Goal: Information Seeking & Learning: Learn about a topic

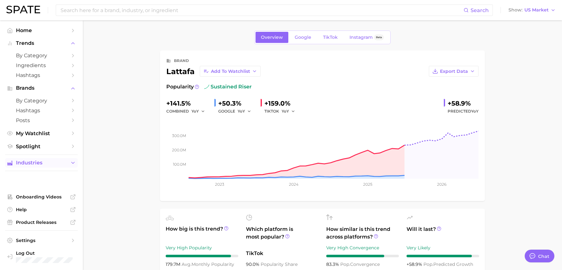
click at [42, 167] on button "Industries" at bounding box center [41, 163] width 73 height 10
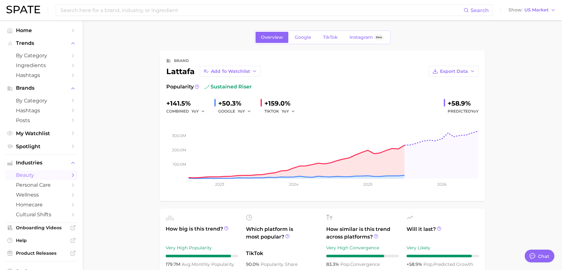
click at [45, 176] on span "beauty" at bounding box center [41, 175] width 51 height 6
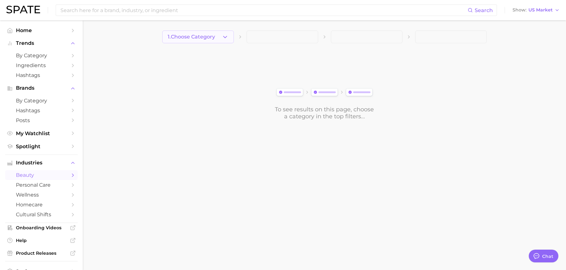
click at [224, 36] on icon "button" at bounding box center [225, 37] width 7 height 7
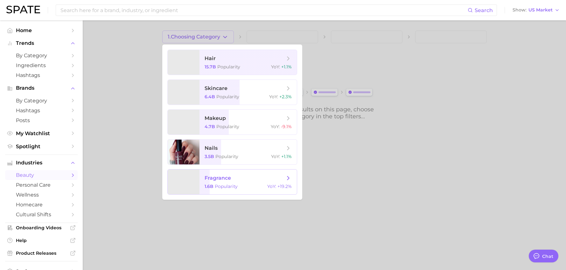
click at [245, 180] on span "fragrance" at bounding box center [245, 178] width 80 height 7
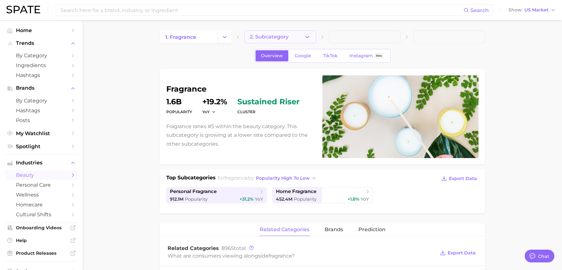
click at [289, 43] on button "2. Subcategory" at bounding box center [280, 37] width 72 height 13
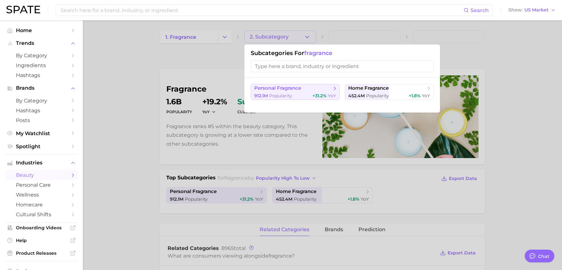
click at [301, 92] on button "personal fragrance 912.1m Popularity +31.2% YoY" at bounding box center [295, 92] width 89 height 16
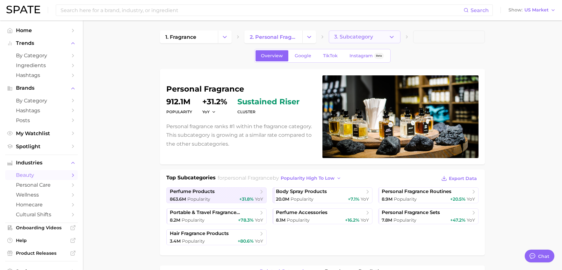
click at [350, 39] on span "3. Subcategory" at bounding box center [353, 37] width 39 height 6
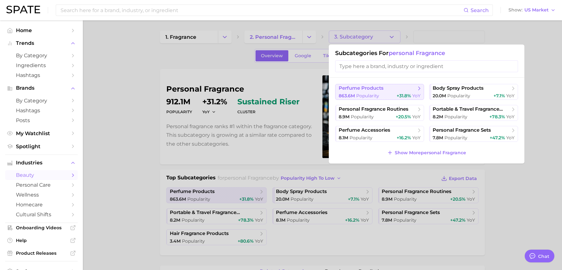
click at [404, 90] on span "perfume products" at bounding box center [376, 88] width 77 height 6
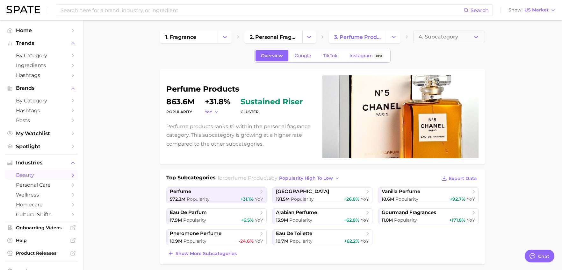
click at [215, 112] on icon "button" at bounding box center [216, 112] width 4 height 4
drag, startPoint x: 233, startPoint y: 103, endPoint x: 205, endPoint y: 103, distance: 27.7
click at [205, 103] on dl "Popularity 863.6m YoY +31.8% cluster sustained riser" at bounding box center [240, 107] width 148 height 18
copy dd "+31.8%"
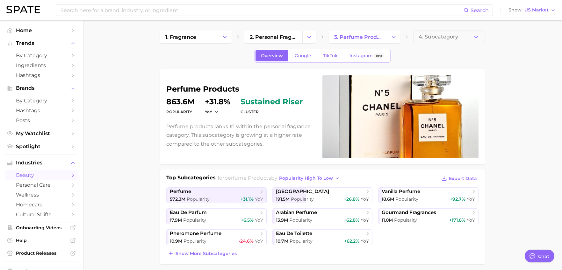
click at [185, 254] on span "Show more subcategories" at bounding box center [205, 253] width 61 height 5
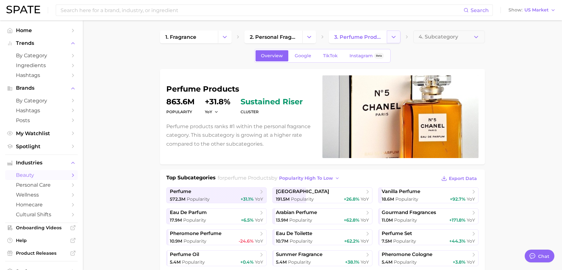
click at [400, 37] on button "Change Category" at bounding box center [394, 37] width 14 height 13
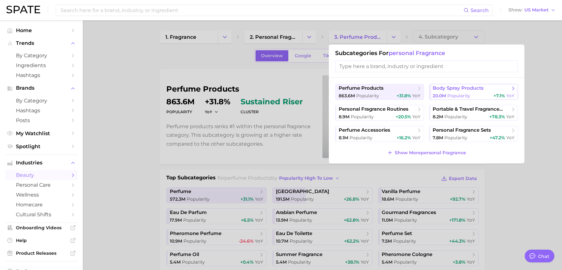
click at [474, 87] on span "body spray products" at bounding box center [457, 88] width 51 height 6
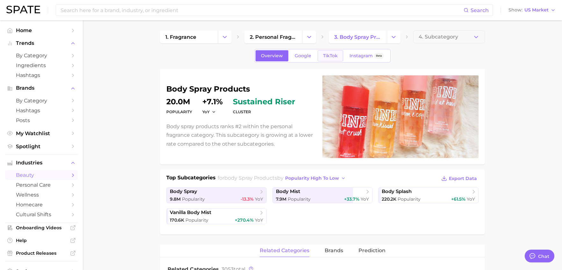
click at [335, 55] on span "TikTok" at bounding box center [330, 55] width 15 height 5
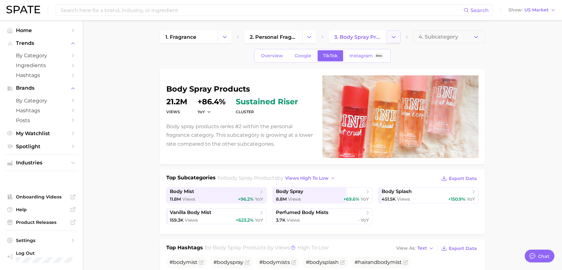
click at [392, 37] on icon "Change Category" at bounding box center [393, 37] width 7 height 7
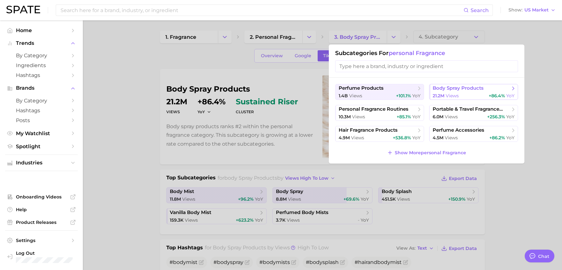
click at [466, 88] on span "body spray products" at bounding box center [457, 88] width 51 height 6
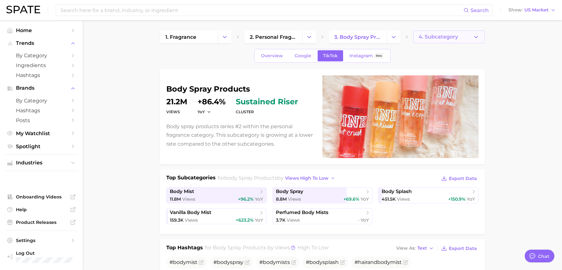
click at [446, 35] on span "4. Subcategory" at bounding box center [437, 37] width 39 height 6
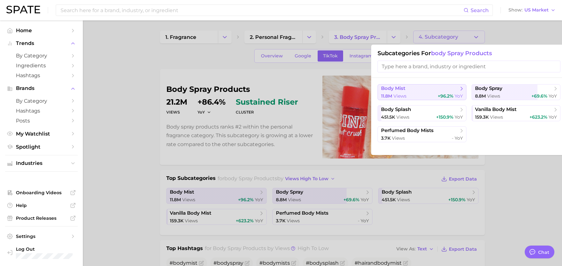
click at [444, 95] on span "+96.2%" at bounding box center [445, 96] width 16 height 6
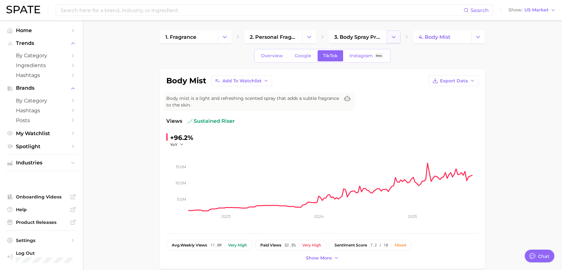
click at [390, 35] on icon "Change Category" at bounding box center [393, 37] width 7 height 7
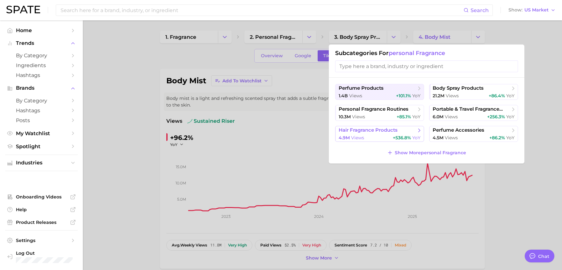
click at [394, 131] on span "hair fragrance products" at bounding box center [367, 130] width 59 height 6
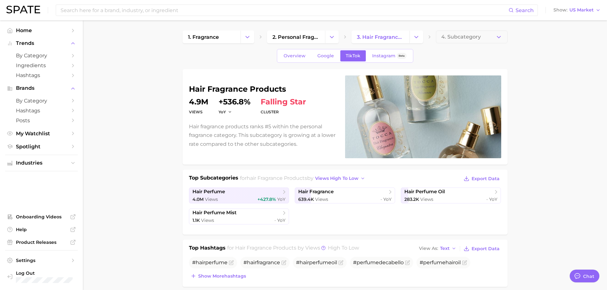
type textarea "x"
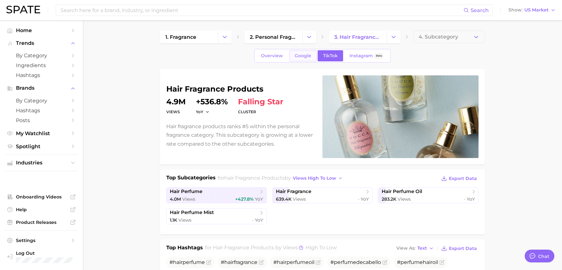
click at [306, 58] on span "Google" at bounding box center [303, 55] width 17 height 5
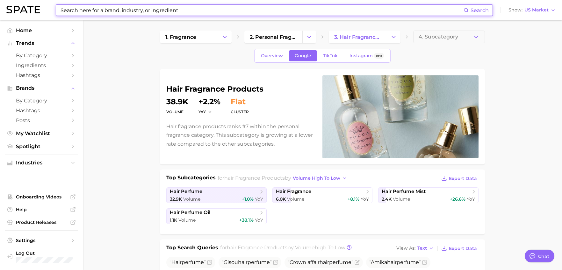
click at [133, 8] on input at bounding box center [261, 10] width 403 height 11
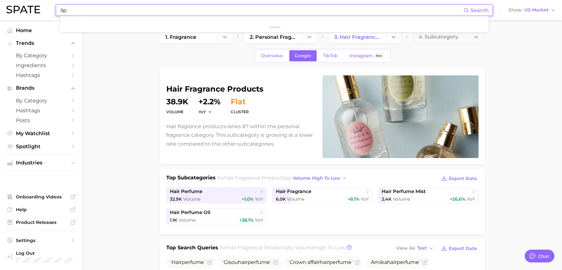
type input "lip"
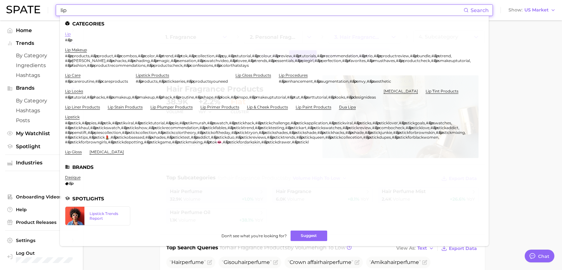
click at [67, 34] on link "lip" at bounding box center [68, 34] width 6 height 5
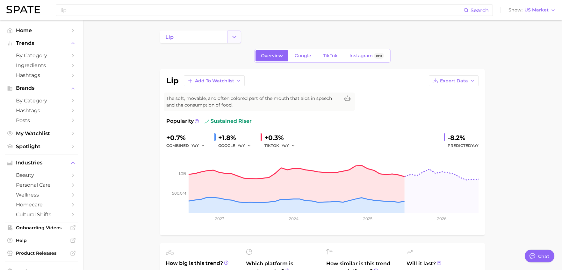
click at [231, 38] on button "Change Category" at bounding box center [234, 37] width 14 height 13
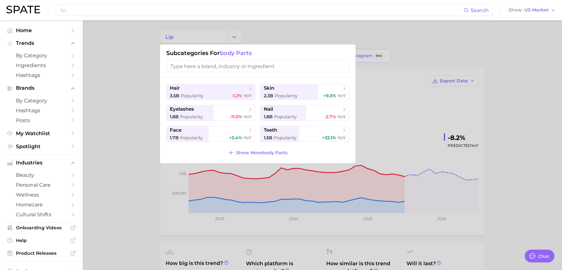
click at [200, 39] on div at bounding box center [281, 135] width 562 height 270
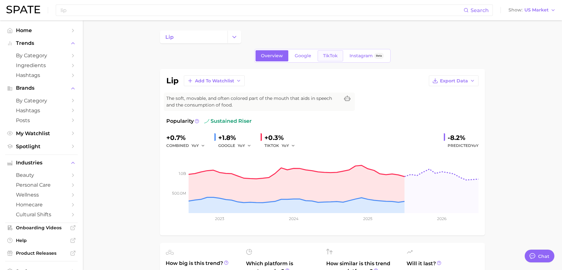
click at [326, 56] on span "TikTok" at bounding box center [330, 55] width 15 height 5
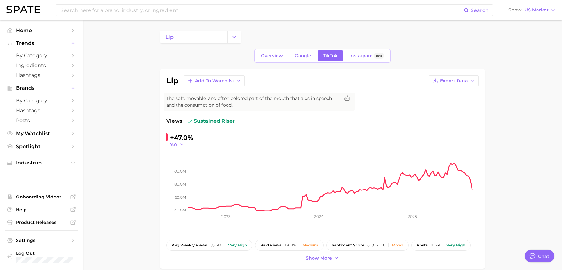
click at [174, 146] on span "YoY" at bounding box center [173, 144] width 7 height 5
click at [182, 163] on span "QoQ" at bounding box center [178, 164] width 11 height 5
click at [301, 54] on span "Google" at bounding box center [303, 55] width 17 height 5
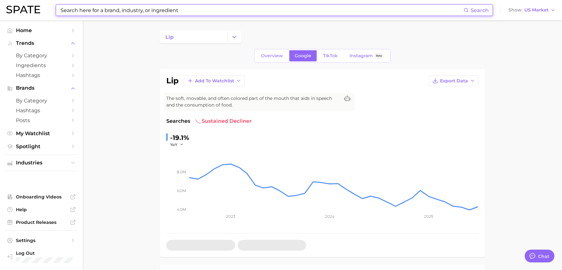
click at [140, 9] on input at bounding box center [261, 10] width 403 height 11
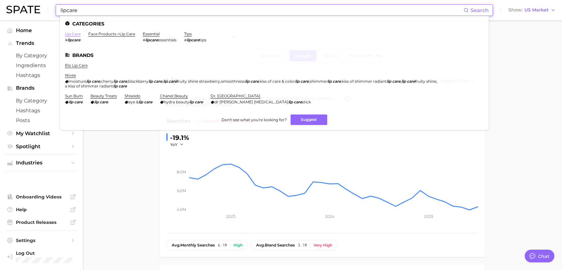
type input "lipcare"
click at [76, 34] on link "lip care" at bounding box center [73, 34] width 16 height 5
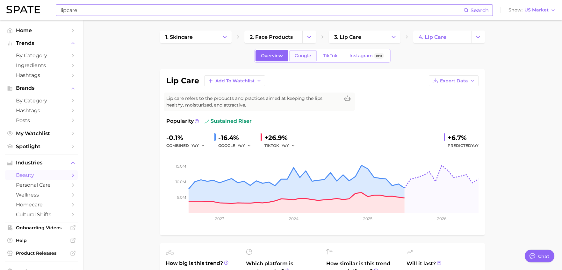
click at [309, 54] on span "Google" at bounding box center [303, 55] width 17 height 5
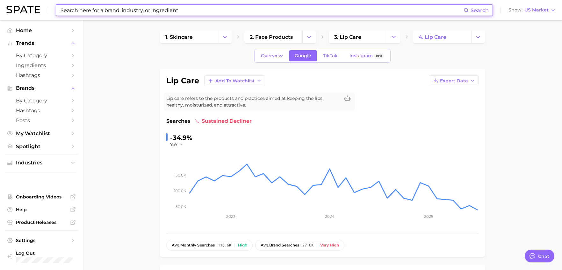
click at [126, 10] on input at bounding box center [261, 10] width 403 height 11
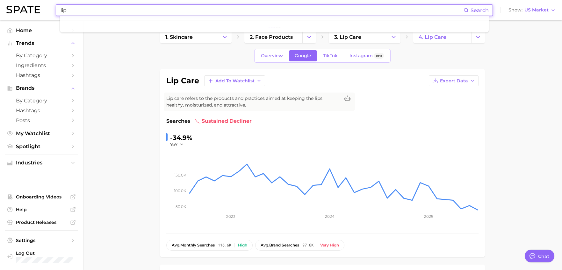
click at [83, 13] on input "lip" at bounding box center [261, 10] width 403 height 11
type input "lip"
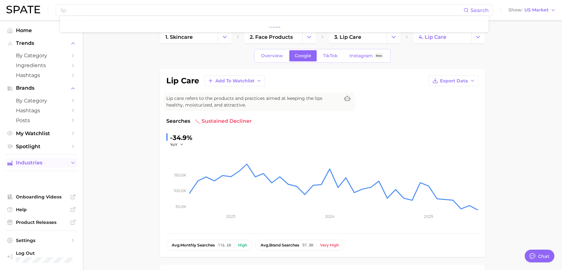
click at [40, 160] on button "Industries" at bounding box center [41, 163] width 73 height 10
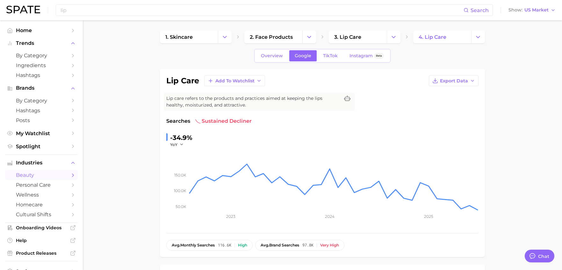
click at [58, 176] on span "beauty" at bounding box center [41, 175] width 51 height 6
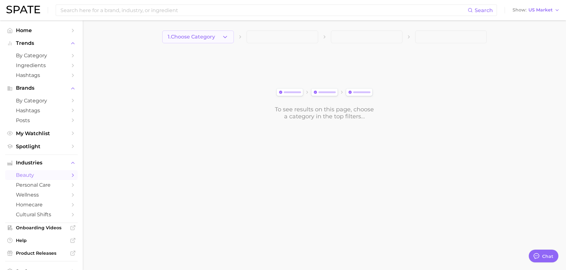
click at [223, 34] on icon "button" at bounding box center [225, 37] width 7 height 7
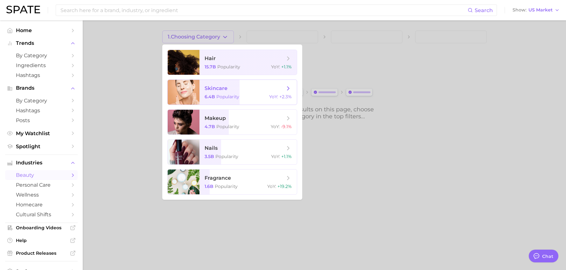
click at [229, 87] on span "skincare" at bounding box center [245, 88] width 80 height 7
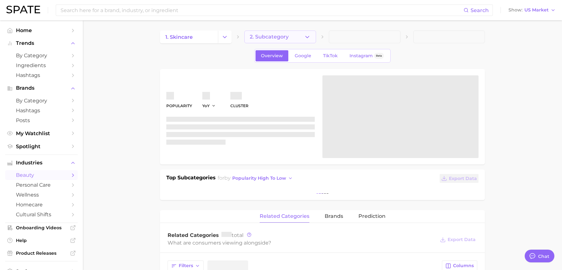
click at [302, 38] on button "2. Subcategory" at bounding box center [280, 37] width 72 height 13
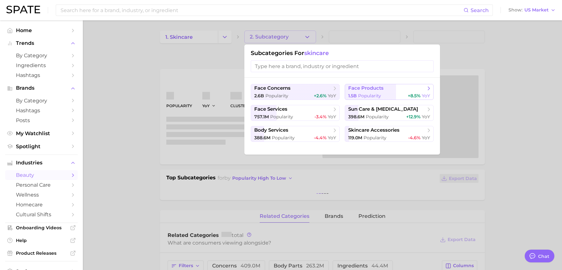
click at [388, 92] on button "face products 1.5b Popularity +8.5% YoY" at bounding box center [388, 92] width 89 height 16
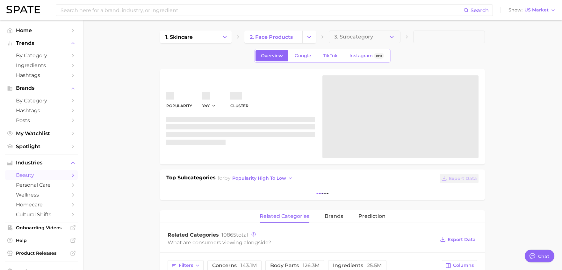
click at [372, 38] on span "3. Subcategory" at bounding box center [353, 37] width 39 height 6
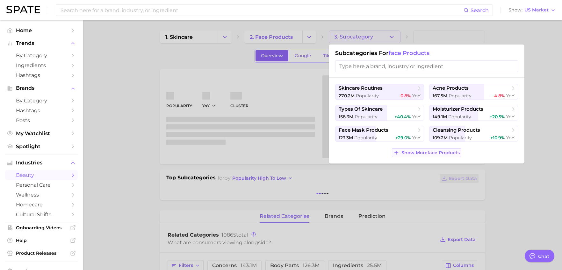
click at [437, 154] on span "Show More face products" at bounding box center [430, 152] width 58 height 5
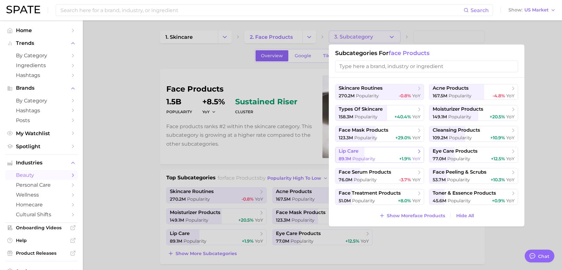
click at [377, 154] on span "lip care" at bounding box center [376, 151] width 77 height 6
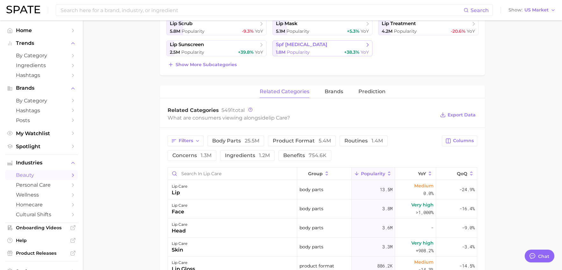
scroll to position [191, 0]
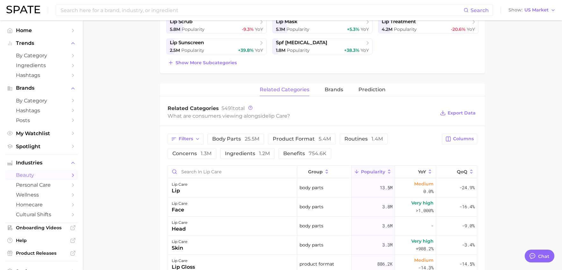
drag, startPoint x: 550, startPoint y: 103, endPoint x: 541, endPoint y: 106, distance: 9.0
click at [550, 104] on main "1. skincare 2. face products 3. lip care 4. Subcategory Overview Google TikTok …" at bounding box center [322, 152] width 479 height 646
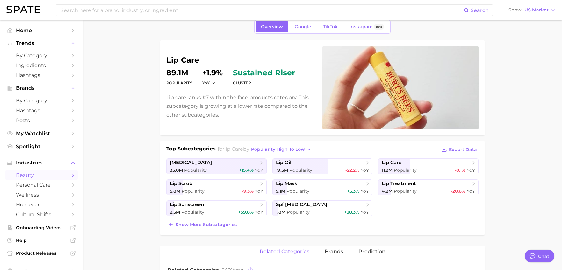
scroll to position [0, 0]
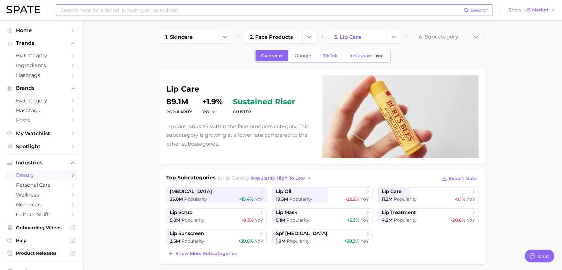
click at [171, 10] on input at bounding box center [261, 10] width 403 height 11
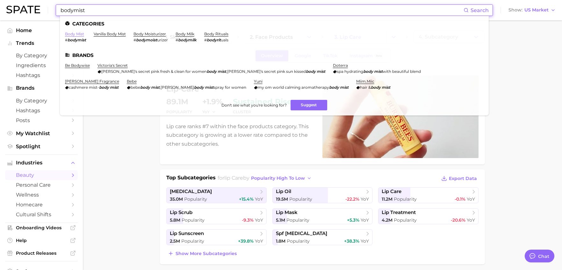
type input "bodymist"
click at [69, 32] on link "body mist" at bounding box center [74, 34] width 19 height 5
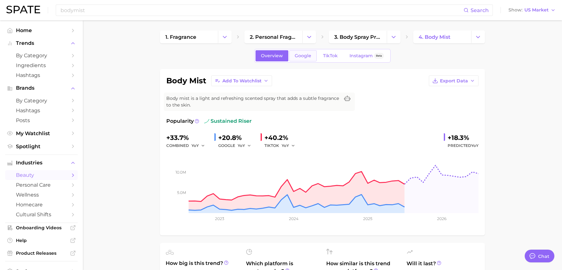
click at [303, 56] on span "Google" at bounding box center [303, 55] width 17 height 5
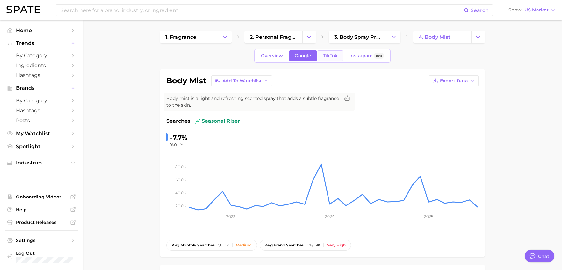
click at [332, 56] on span "TikTok" at bounding box center [330, 55] width 15 height 5
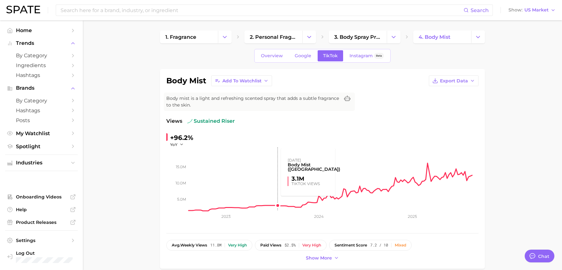
drag, startPoint x: 276, startPoint y: 172, endPoint x: 253, endPoint y: 241, distance: 73.1
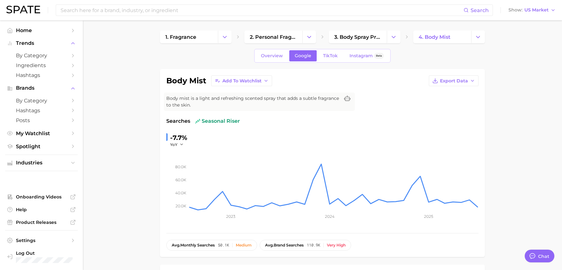
drag, startPoint x: 545, startPoint y: 91, endPoint x: 535, endPoint y: 86, distance: 12.1
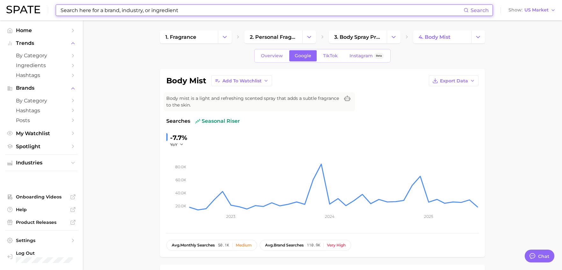
click at [182, 11] on input at bounding box center [261, 10] width 403 height 11
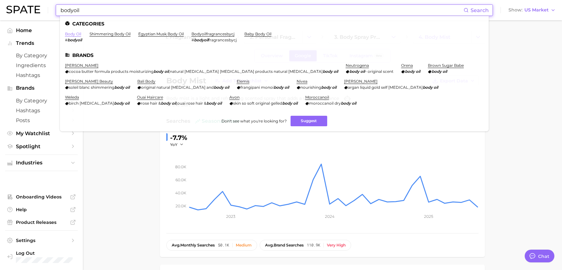
type input "bodyoil"
click at [79, 33] on link "body oil" at bounding box center [73, 34] width 16 height 5
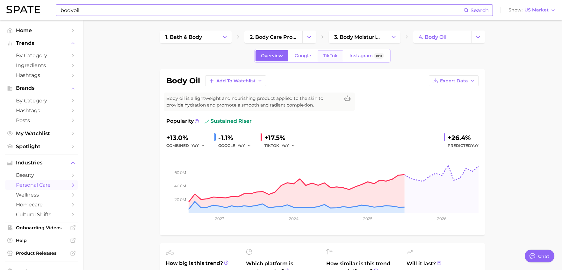
click at [334, 56] on span "TikTok" at bounding box center [330, 55] width 15 height 5
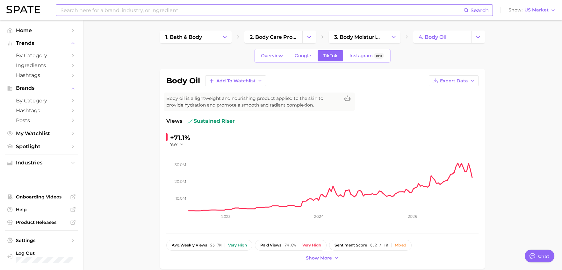
click at [224, 8] on input at bounding box center [261, 10] width 403 height 11
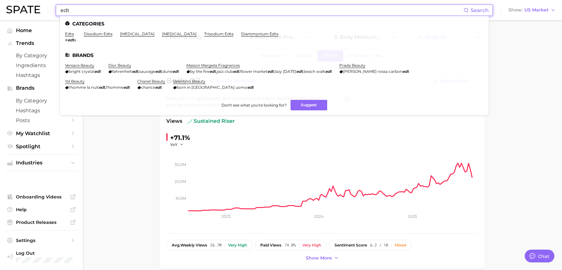
drag, startPoint x: 77, startPoint y: 8, endPoint x: 53, endPoint y: 4, distance: 24.5
click at [53, 4] on div "edt Search Categories edta # edt a disodium edta [MEDICAL_DATA] [MEDICAL_DATA] …" at bounding box center [280, 10] width 549 height 20
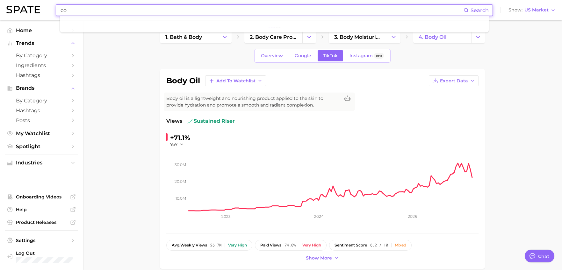
type input "c"
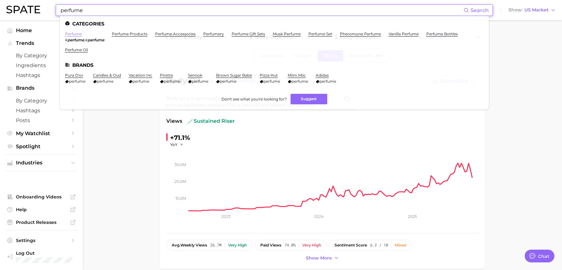
type input "perfume"
click at [78, 32] on link "perfume" at bounding box center [73, 34] width 17 height 5
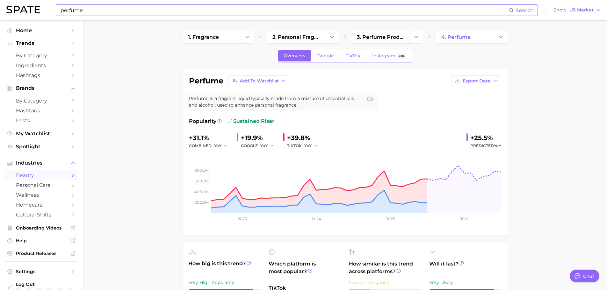
type textarea "x"
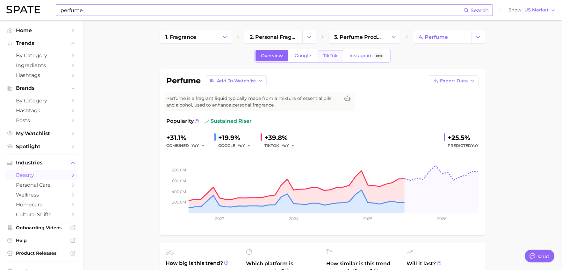
click at [332, 56] on span "TikTok" at bounding box center [330, 55] width 15 height 5
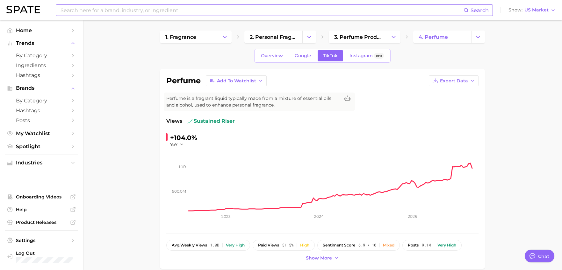
click at [155, 7] on input at bounding box center [261, 10] width 403 height 11
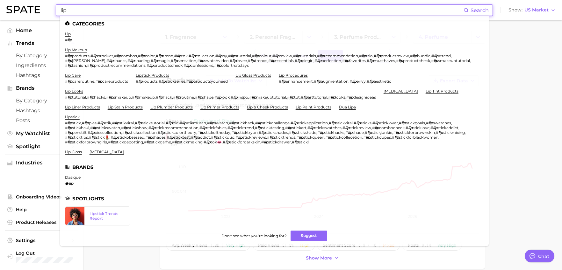
type input "lip"
click at [69, 37] on li "lip # lip" at bounding box center [68, 37] width 7 height 11
click at [69, 34] on link "lip" at bounding box center [68, 34] width 6 height 5
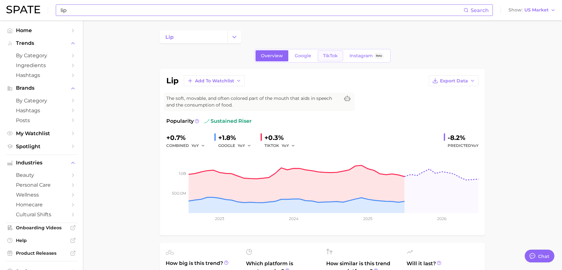
click at [333, 54] on span "TikTok" at bounding box center [330, 55] width 15 height 5
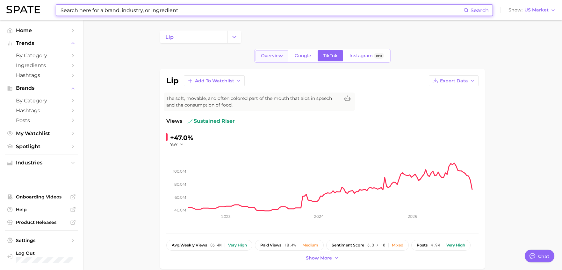
click at [274, 58] on span "Overview" at bounding box center [272, 55] width 22 height 5
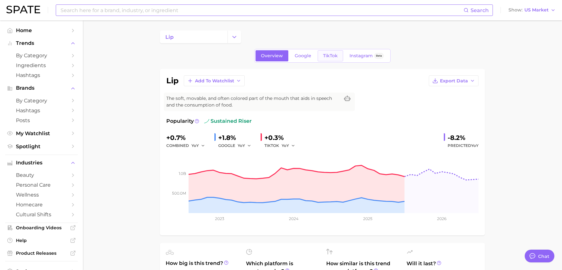
click at [329, 58] on span "TikTok" at bounding box center [330, 55] width 15 height 5
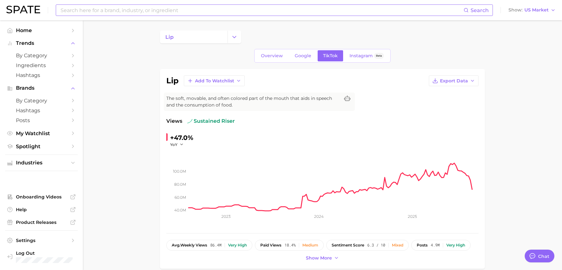
click at [208, 18] on div "Search Show US Market" at bounding box center [280, 10] width 549 height 20
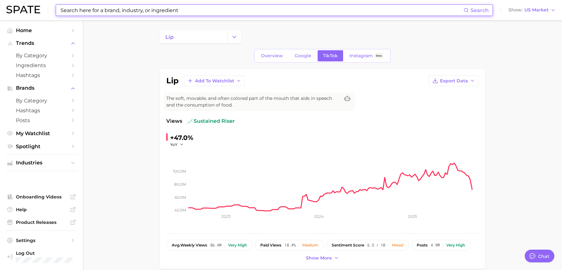
click at [205, 6] on input at bounding box center [261, 10] width 403 height 11
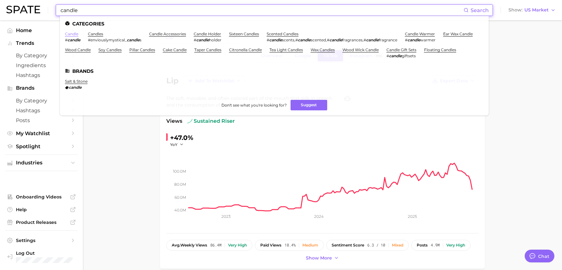
type input "candle"
click at [74, 36] on link "candle" at bounding box center [71, 34] width 13 height 5
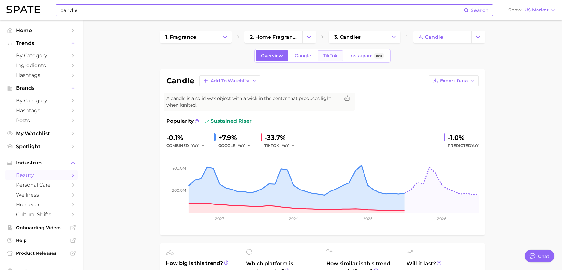
click at [321, 58] on link "TikTok" at bounding box center [329, 55] width 25 height 11
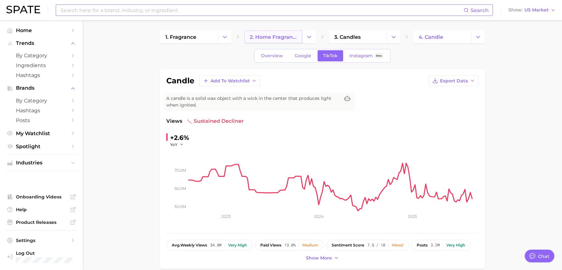
click at [287, 38] on span "2. home fragrance" at bounding box center [273, 37] width 47 height 6
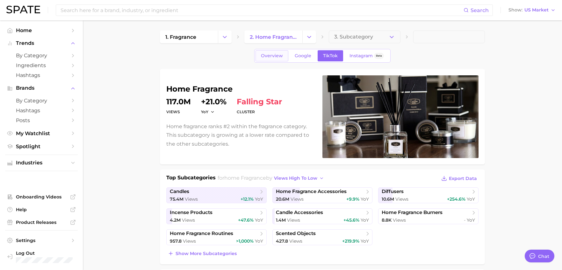
click at [273, 57] on span "Overview" at bounding box center [272, 55] width 22 height 5
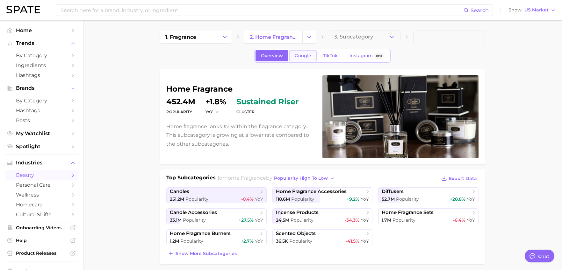
click at [305, 55] on span "Google" at bounding box center [303, 55] width 17 height 5
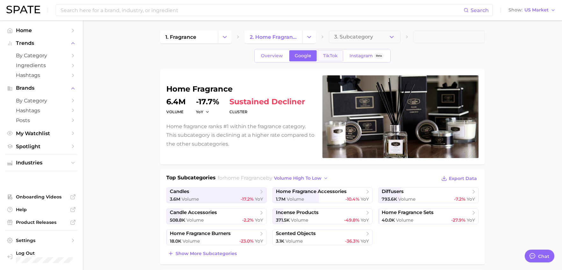
click at [326, 52] on link "TikTok" at bounding box center [329, 55] width 25 height 11
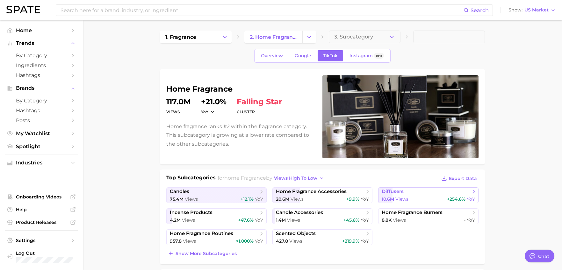
click at [457, 200] on span "+254.6%" at bounding box center [456, 199] width 18 height 6
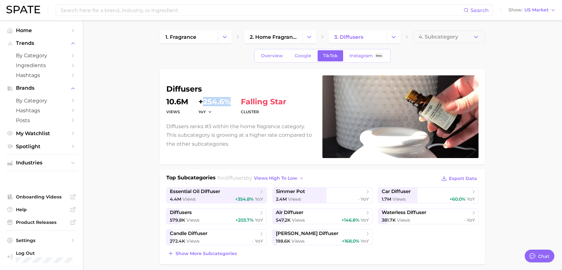
drag, startPoint x: 203, startPoint y: 101, endPoint x: 229, endPoint y: 101, distance: 25.5
click at [229, 101] on dd "+254.6%" at bounding box center [214, 102] width 32 height 8
